Goal: Check status: Check status

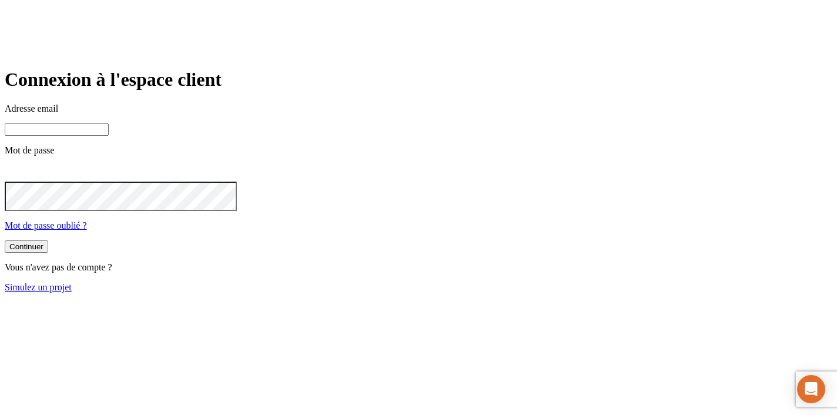
click at [109, 136] on input at bounding box center [57, 129] width 104 height 12
paste input "testantho20250730-1@nalo.fr"
type input "testantho20250730-1@nalo.fr"
click at [363, 231] on div "Adresse email testantho20250730-1@nalo.fr Mot de passe Mot de passe oublié ?" at bounding box center [419, 167] width 828 height 128
click at [5, 242] on button "Continuer" at bounding box center [26, 248] width 43 height 12
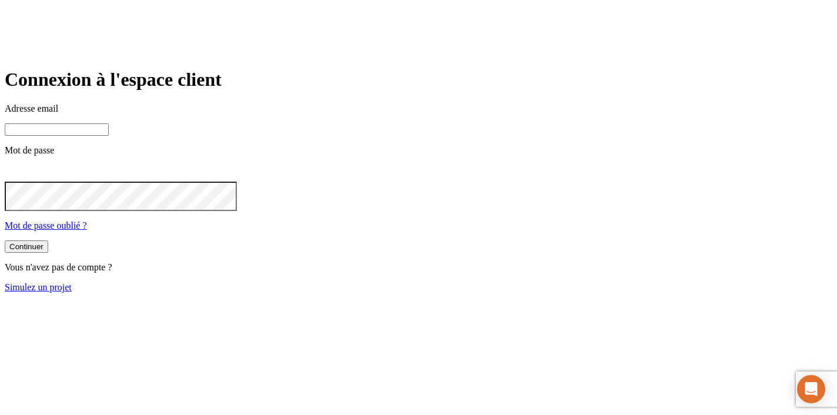
click at [109, 136] on input at bounding box center [57, 129] width 104 height 12
paste input "[PERSON_NAME][DOMAIN_NAME][EMAIL_ADDRESS][DOMAIN_NAME]"
type input "[PERSON_NAME][DOMAIN_NAME][EMAIL_ADDRESS][DOMAIN_NAME]"
click at [15, 175] on icon at bounding box center [12, 172] width 6 height 6
click at [43, 251] on div "Continuer" at bounding box center [26, 246] width 34 height 9
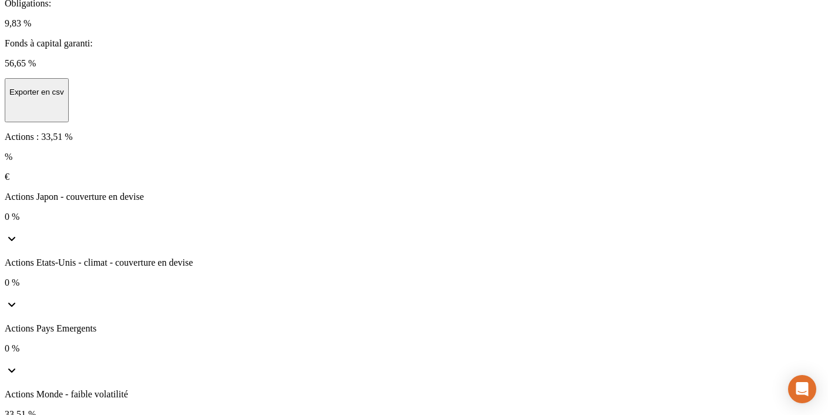
scroll to position [135, 0]
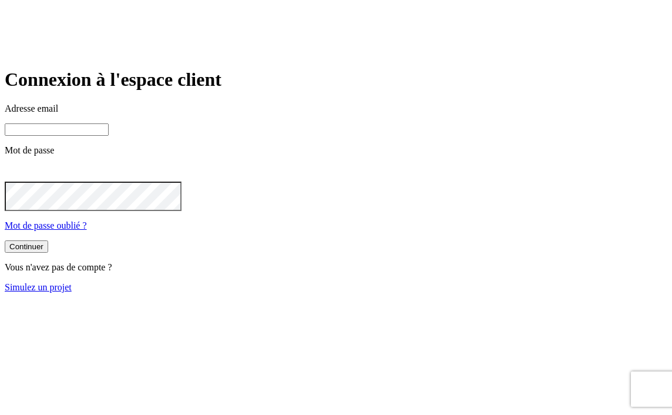
click at [109, 136] on input at bounding box center [57, 129] width 104 height 12
paste input "james.bond+3038@nalo.fr"
type input "james.bond+3038@nalo.fr"
click at [5, 242] on button "Continuer" at bounding box center [26, 248] width 43 height 12
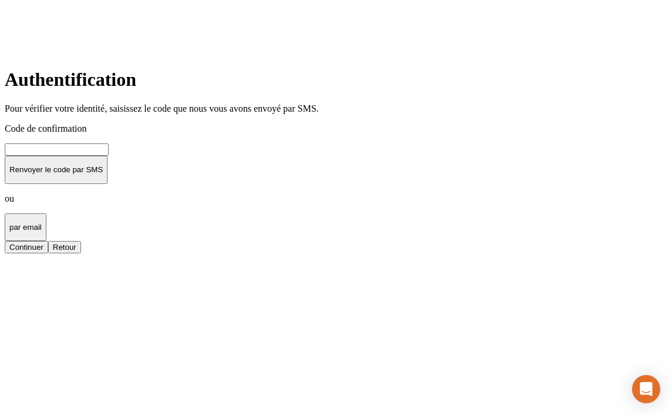
click at [109, 156] on input at bounding box center [57, 149] width 104 height 12
click at [43, 252] on div "Continuer" at bounding box center [26, 247] width 34 height 9
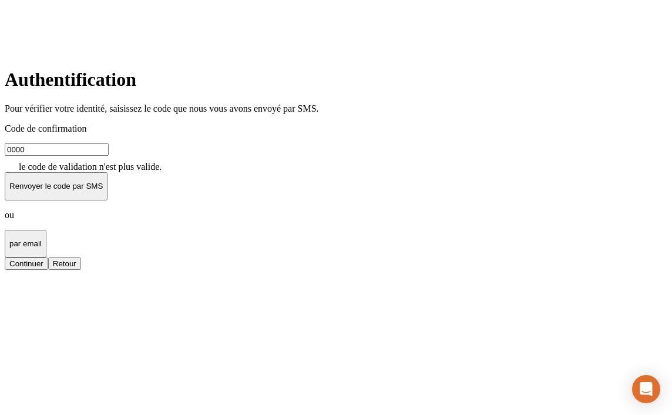
click at [109, 156] on input "0000" at bounding box center [57, 149] width 104 height 12
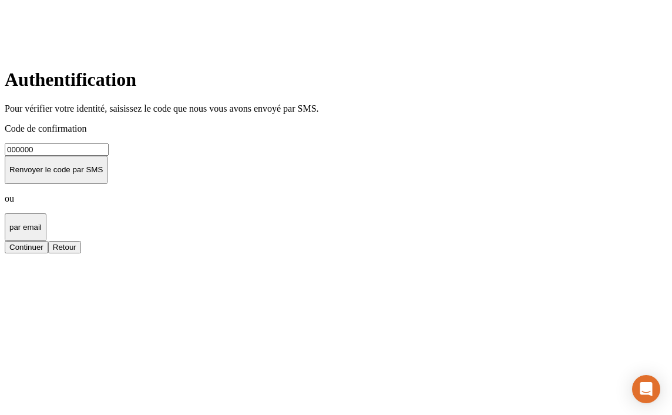
type input "000000"
click at [43, 252] on div "Continuer" at bounding box center [26, 247] width 34 height 9
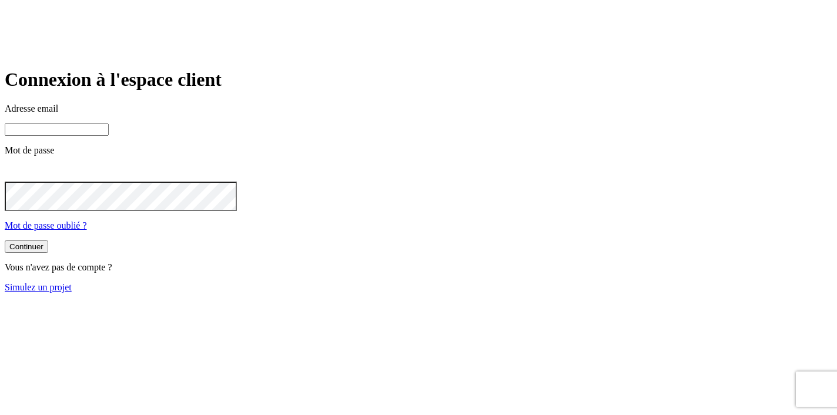
click at [109, 136] on input at bounding box center [57, 129] width 104 height 12
paste input "james.bond+33839@nalo.fr"
type input "james.bond+33839@nalo.fr"
click at [19, 179] on icon at bounding box center [12, 172] width 14 height 14
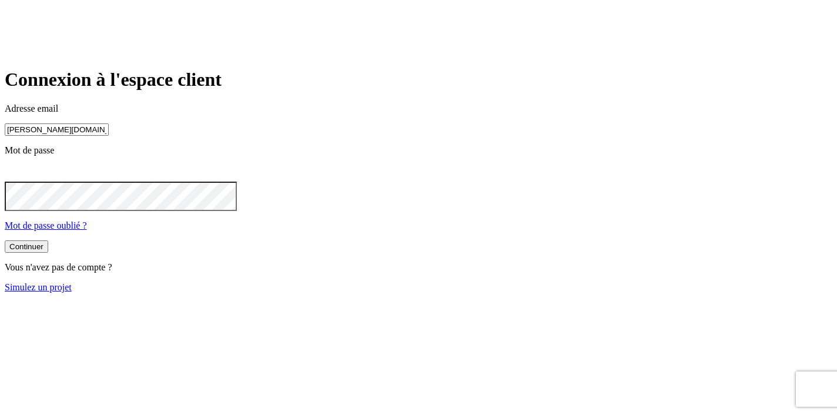
click at [43, 251] on div "Continuer" at bounding box center [26, 246] width 34 height 9
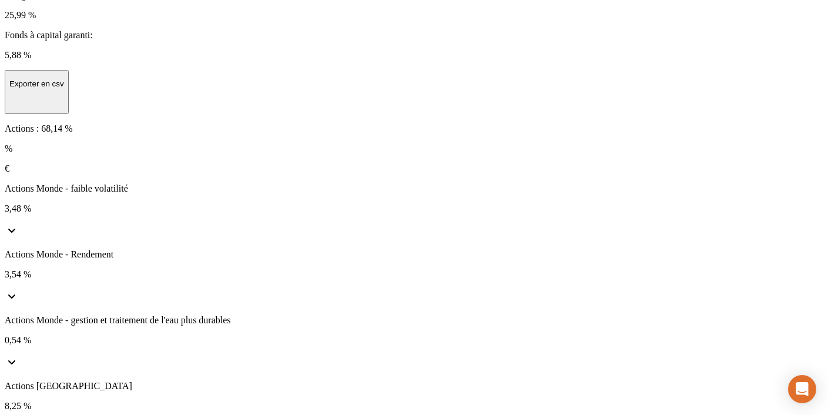
scroll to position [374, 0]
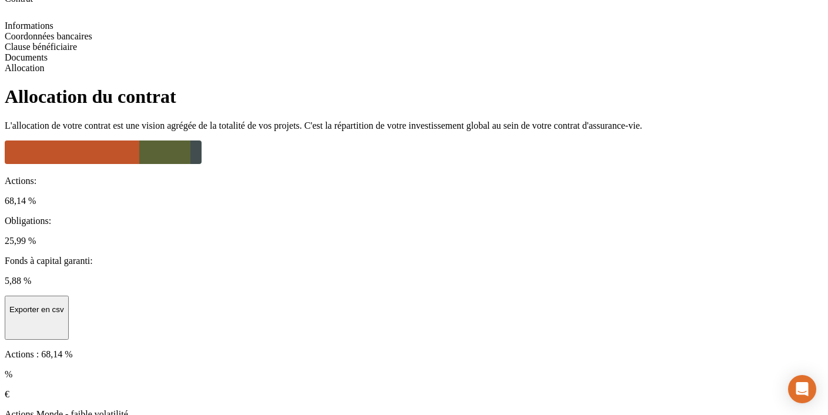
scroll to position [0, 0]
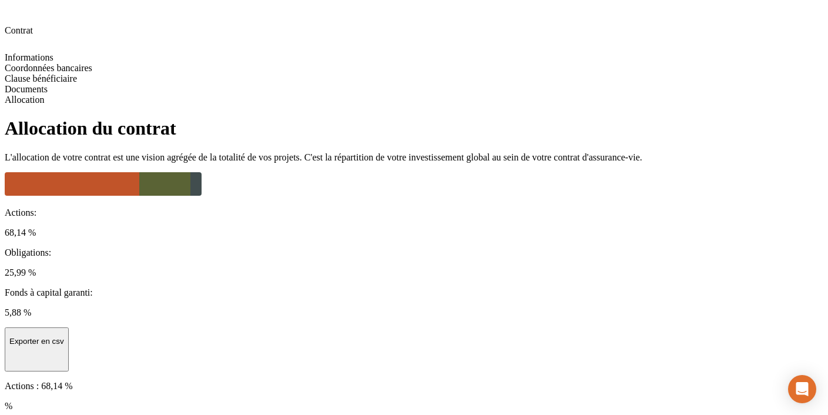
scroll to position [102, 0]
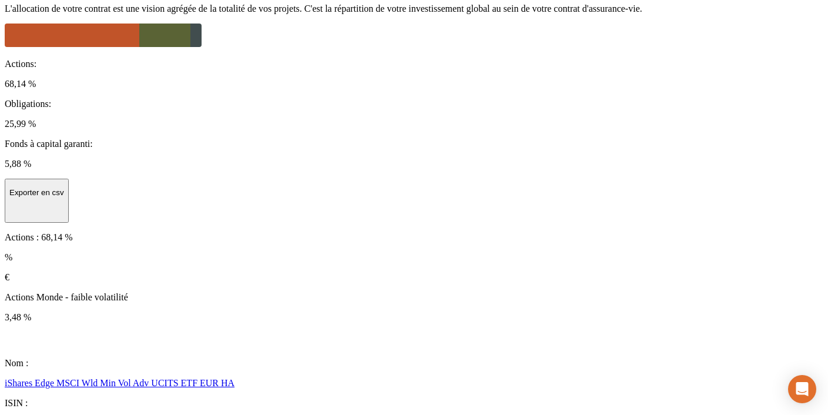
scroll to position [429, 0]
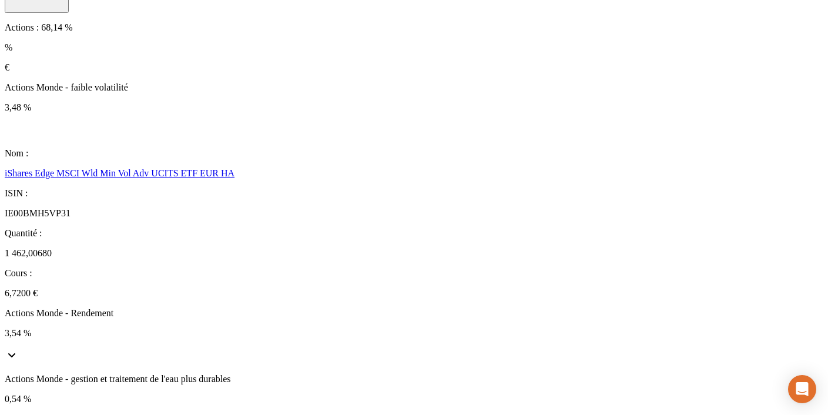
scroll to position [405, 0]
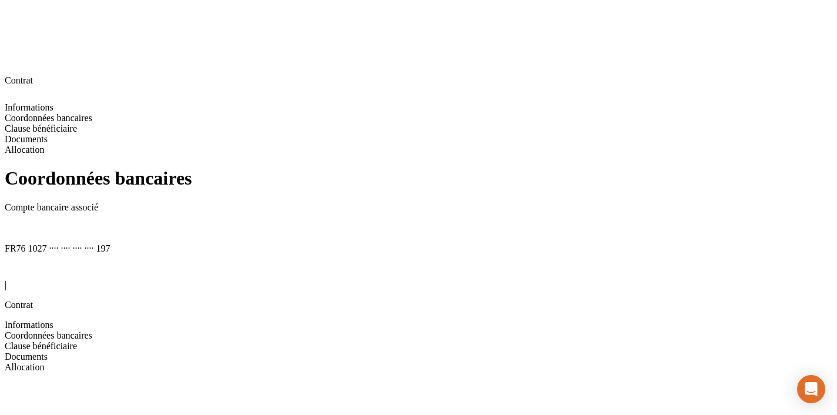
click at [53, 320] on span "Informations" at bounding box center [29, 325] width 49 height 10
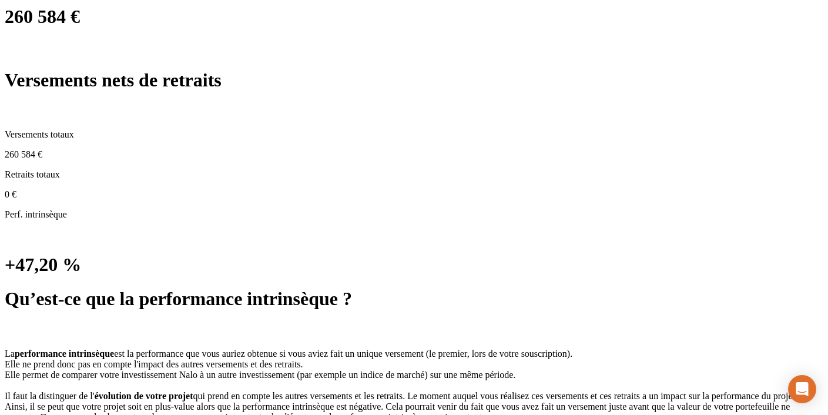
scroll to position [561, 0]
